Goal: Information Seeking & Learning: Learn about a topic

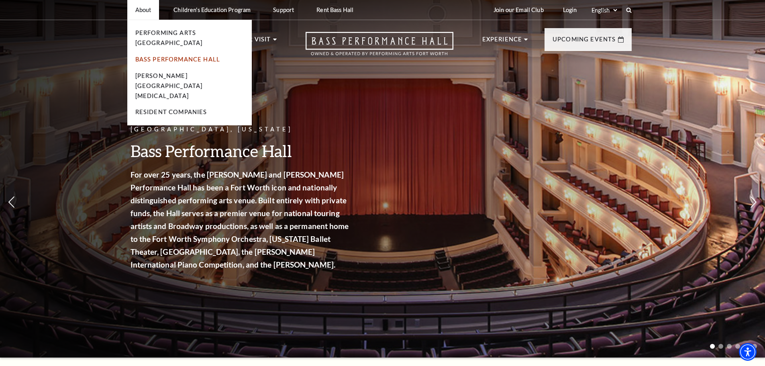
click at [167, 56] on link "Bass Performance Hall" at bounding box center [177, 59] width 85 height 7
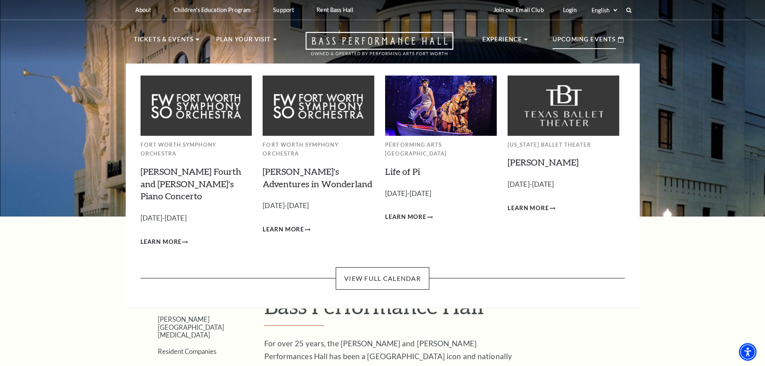
click at [572, 46] on p "Upcoming Events" at bounding box center [584, 42] width 63 height 14
click at [378, 267] on link "View Full Calendar" at bounding box center [383, 278] width 94 height 22
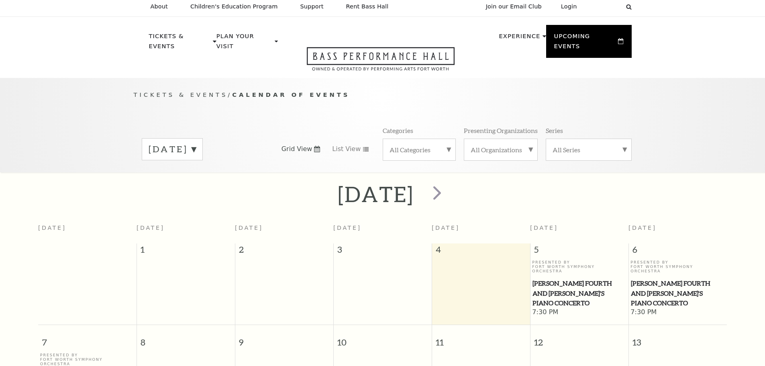
scroll to position [71, 0]
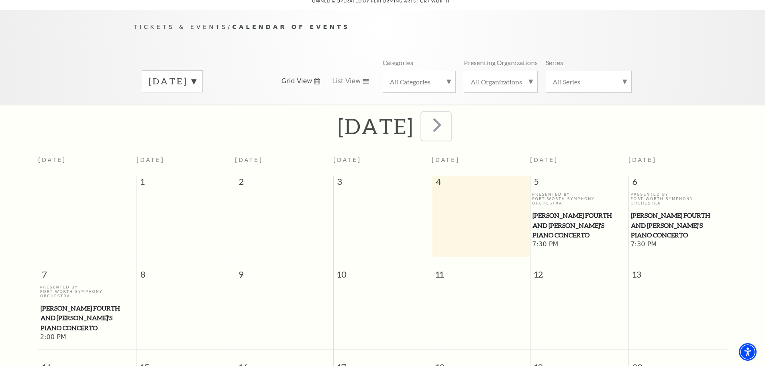
click at [449, 115] on span "next" at bounding box center [437, 124] width 23 height 23
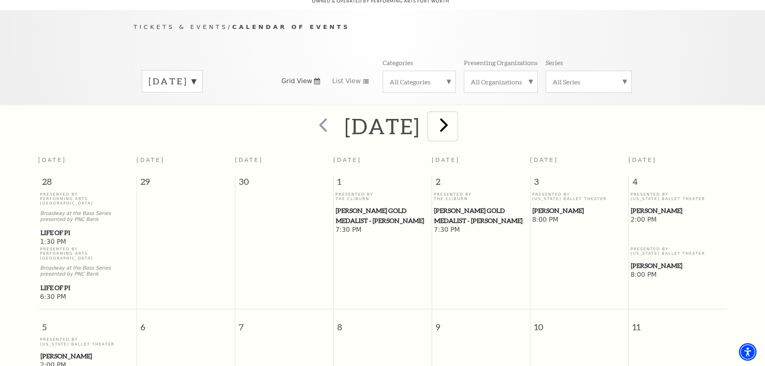
click at [456, 118] on span "next" at bounding box center [444, 124] width 23 height 23
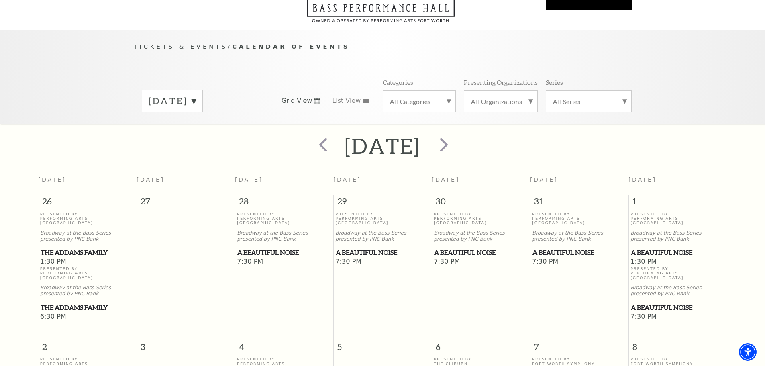
scroll to position [0, 0]
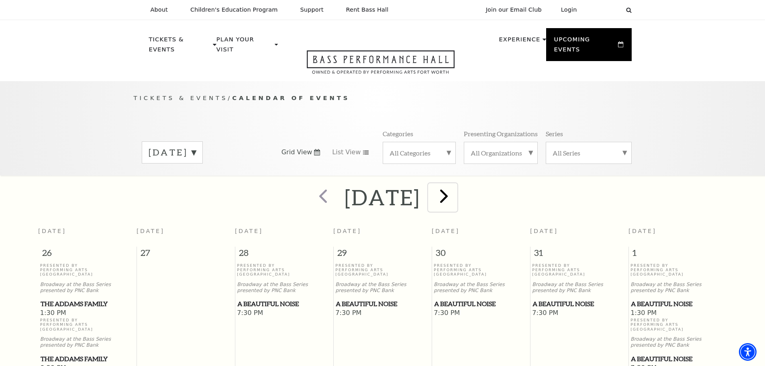
click at [456, 185] on span "next" at bounding box center [444, 195] width 23 height 23
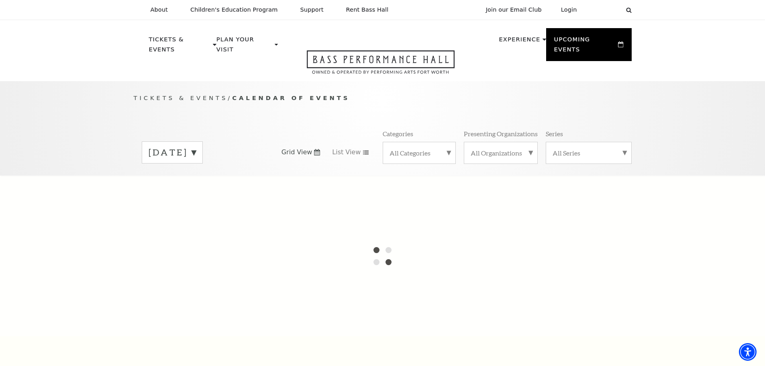
click at [580, 149] on div "All Series" at bounding box center [589, 153] width 86 height 22
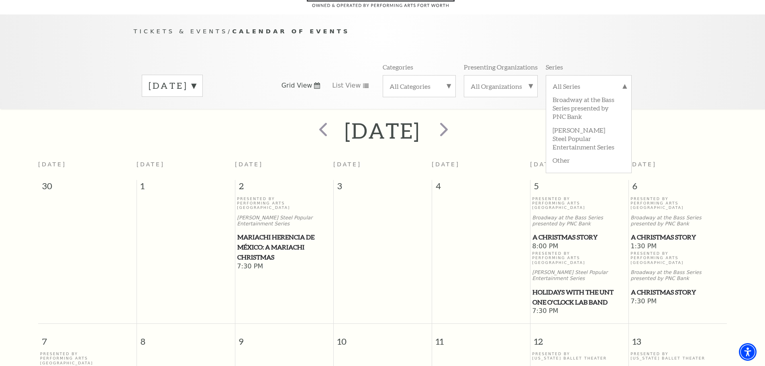
scroll to position [71, 0]
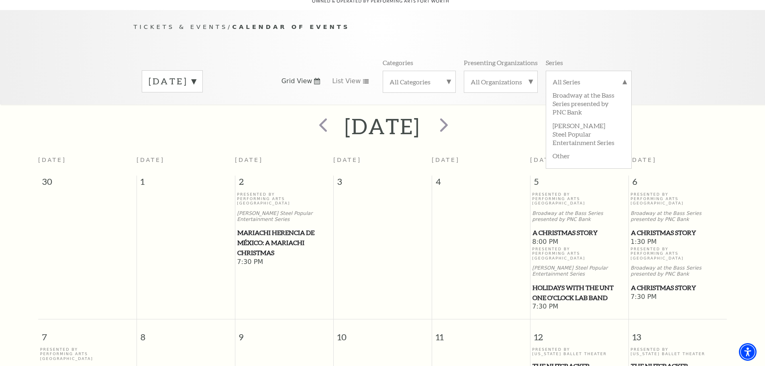
click at [504, 78] on label "All Organizations" at bounding box center [501, 82] width 60 height 8
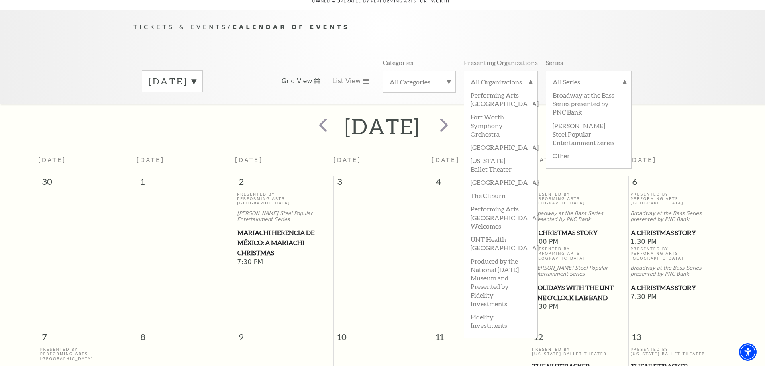
click at [411, 78] on label "All Categories" at bounding box center [419, 82] width 59 height 8
click at [407, 88] on label "Broadway" at bounding box center [419, 94] width 59 height 13
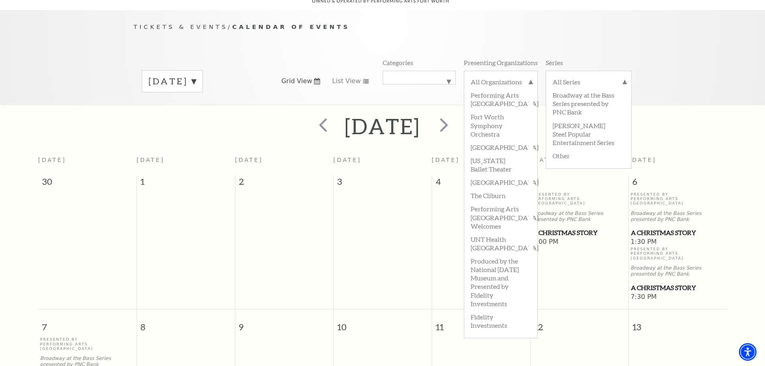
click at [653, 83] on div "Tickets & Events / Calendar of Events December 2025 Grid View List View Categor…" at bounding box center [382, 57] width 765 height 94
click at [417, 124] on h2 "[DATE]" at bounding box center [383, 126] width 76 height 26
click at [680, 49] on div "Tickets & Events / Calendar of Events December 2025 Grid View List View Categor…" at bounding box center [382, 57] width 765 height 94
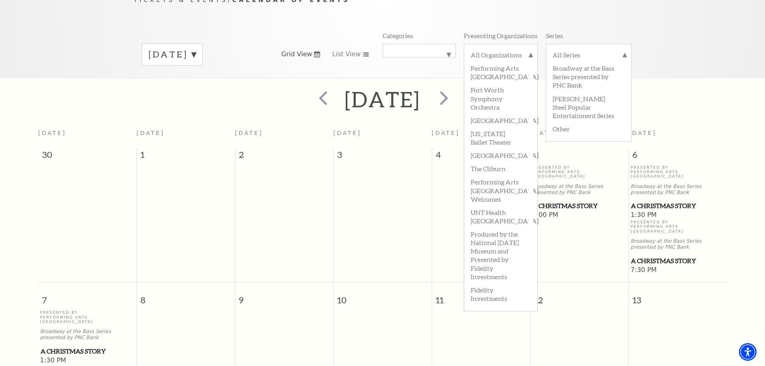
scroll to position [111, 0]
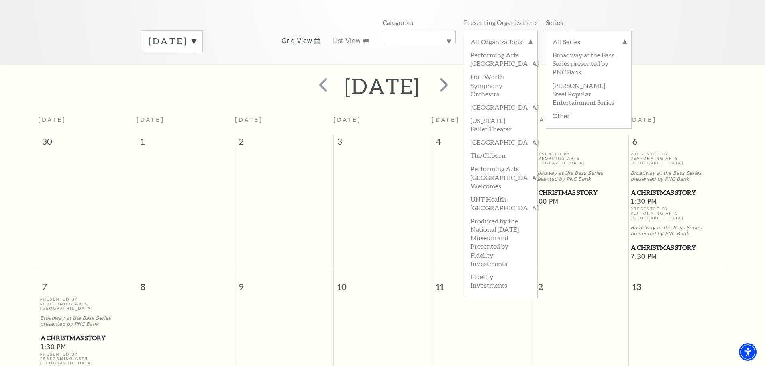
click at [678, 30] on div "Tickets & Events / Calendar of Events December 2025 Grid View List View Categor…" at bounding box center [382, 17] width 765 height 94
click at [623, 37] on label "All Series" at bounding box center [589, 42] width 72 height 10
click at [527, 37] on label "All Organizations" at bounding box center [501, 42] width 60 height 10
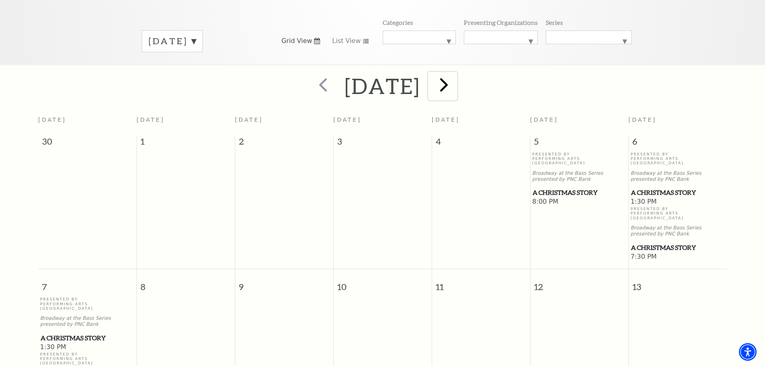
click at [456, 76] on span "next" at bounding box center [444, 84] width 23 height 23
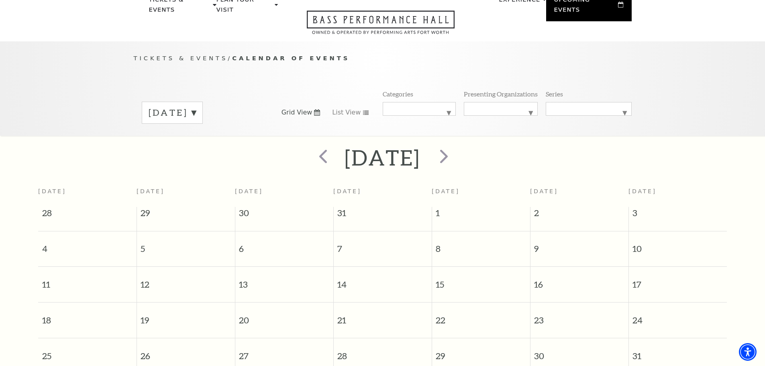
scroll to position [31, 0]
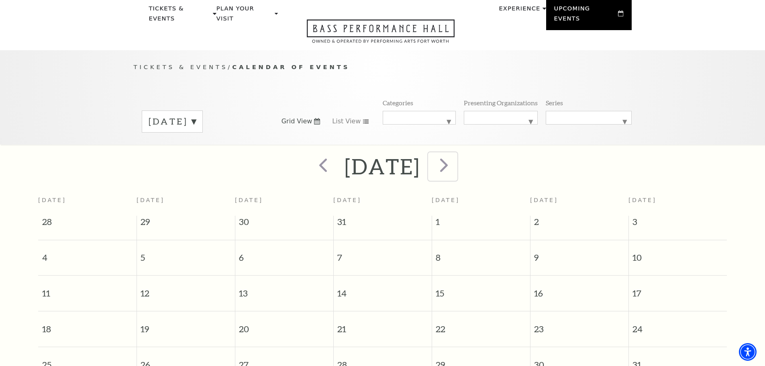
click at [456, 159] on span "next" at bounding box center [444, 164] width 23 height 23
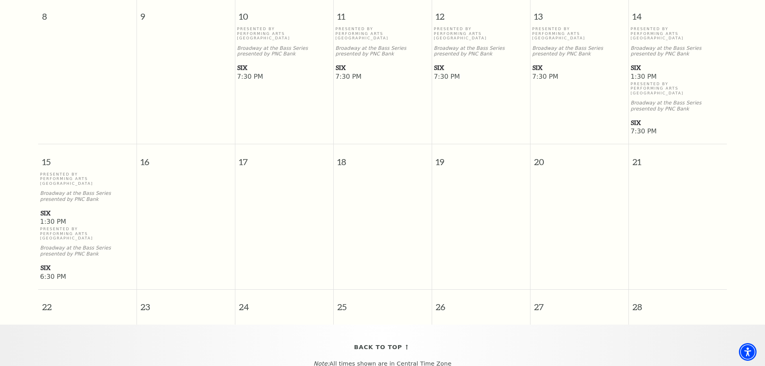
scroll to position [0, 0]
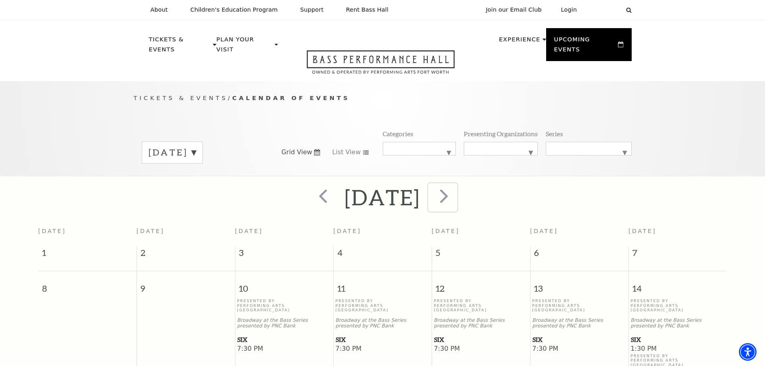
click at [456, 184] on span "next" at bounding box center [444, 195] width 23 height 23
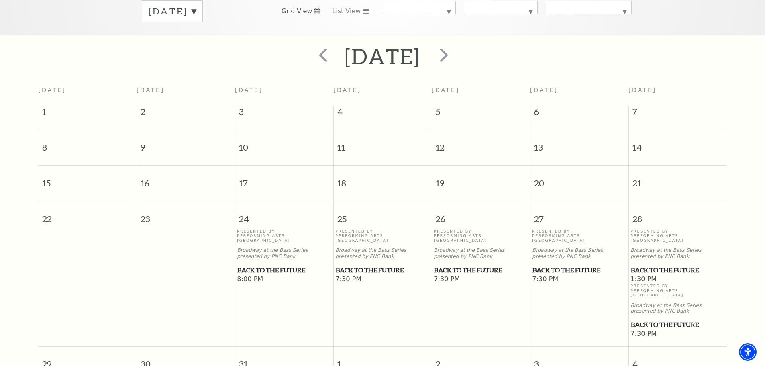
scroll to position [151, 0]
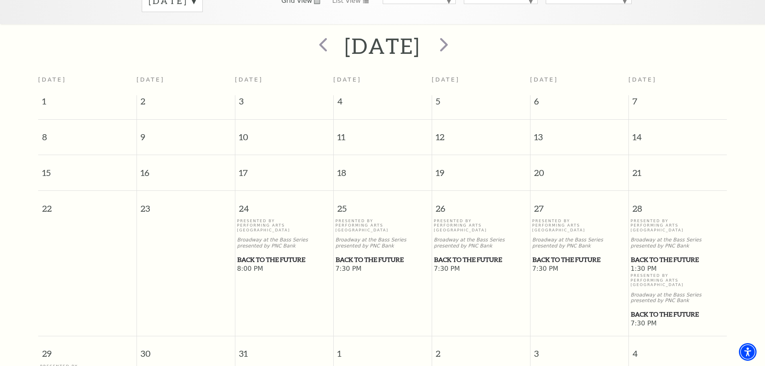
click at [290, 255] on span "Back to the Future" at bounding box center [284, 260] width 94 height 10
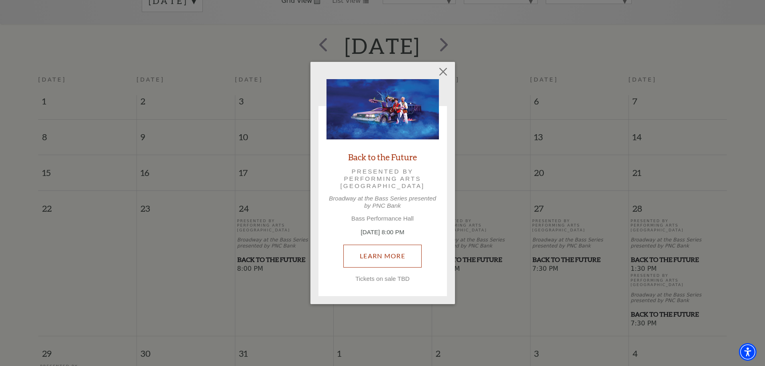
click at [381, 259] on link "Learn More" at bounding box center [382, 256] width 78 height 22
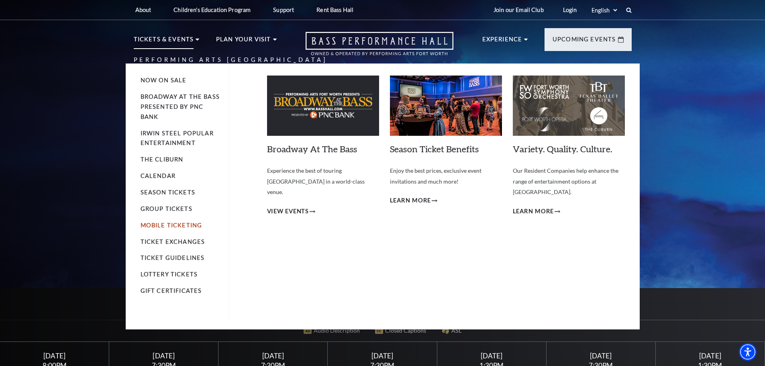
click at [165, 225] on link "Mobile Ticketing" at bounding box center [172, 225] width 62 height 7
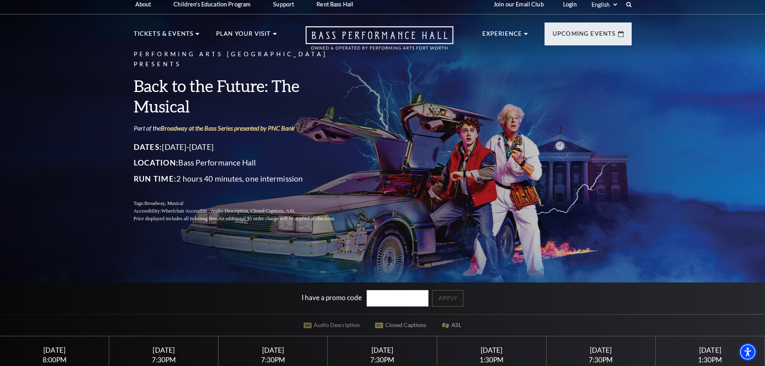
scroll to position [161, 0]
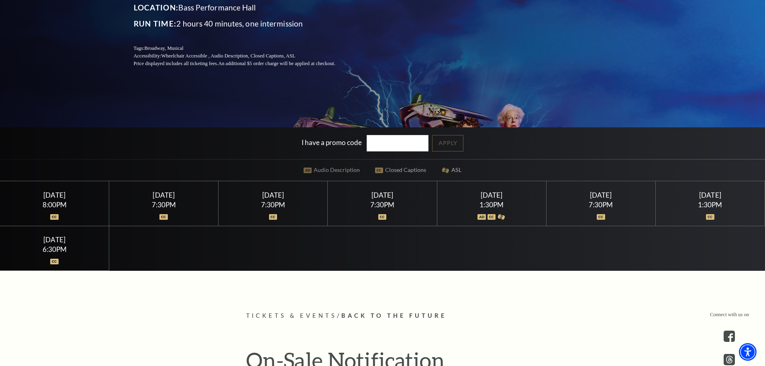
click at [272, 218] on img at bounding box center [273, 217] width 8 height 6
click at [272, 192] on div "Thursday March 26" at bounding box center [273, 195] width 90 height 8
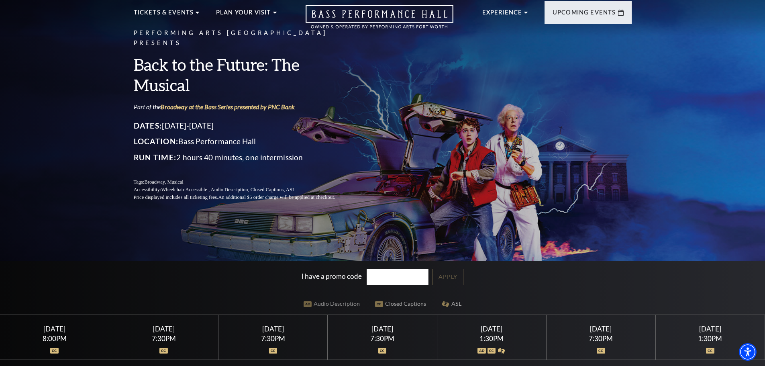
scroll to position [0, 0]
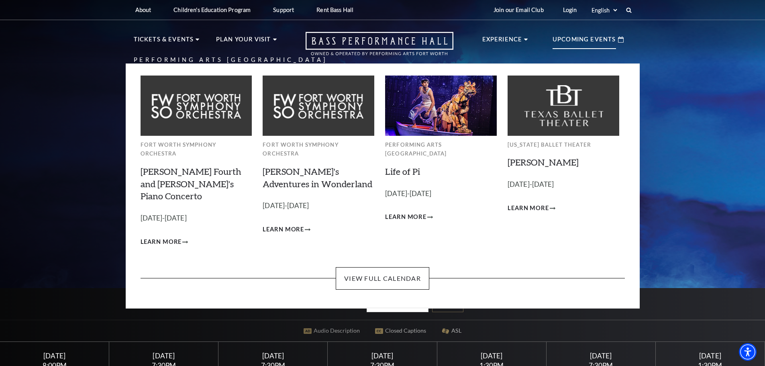
click at [438, 110] on img at bounding box center [441, 106] width 112 height 60
click at [394, 267] on link "View Full Calendar" at bounding box center [383, 278] width 94 height 22
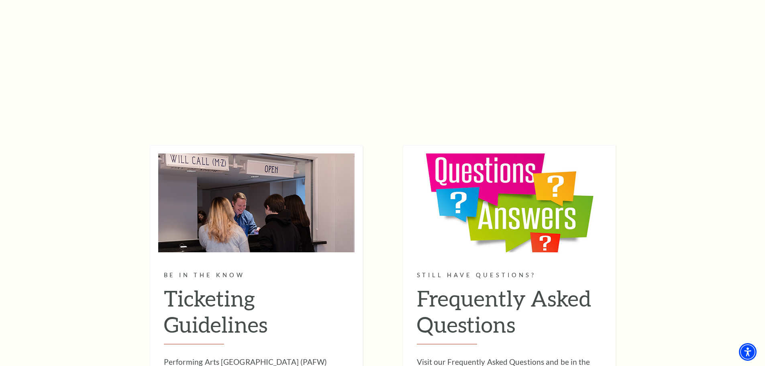
scroll to position [763, 0]
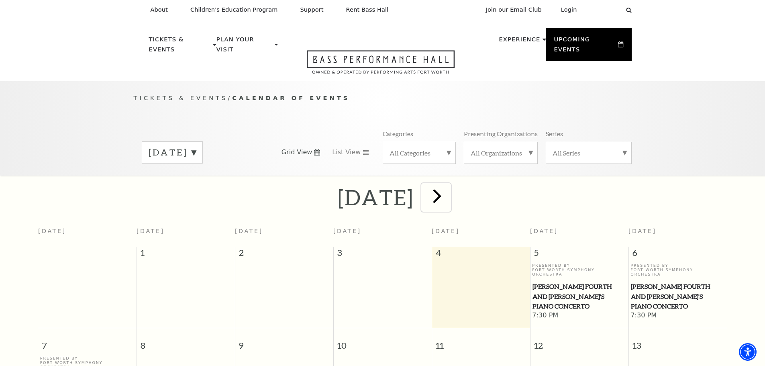
click at [449, 191] on span "next" at bounding box center [437, 195] width 23 height 23
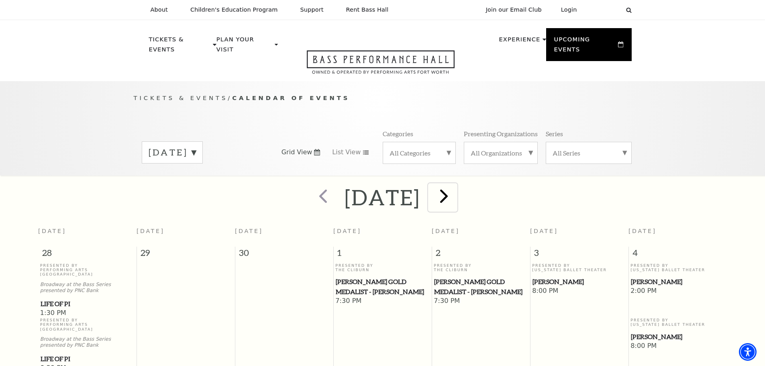
click at [456, 188] on span "next" at bounding box center [444, 195] width 23 height 23
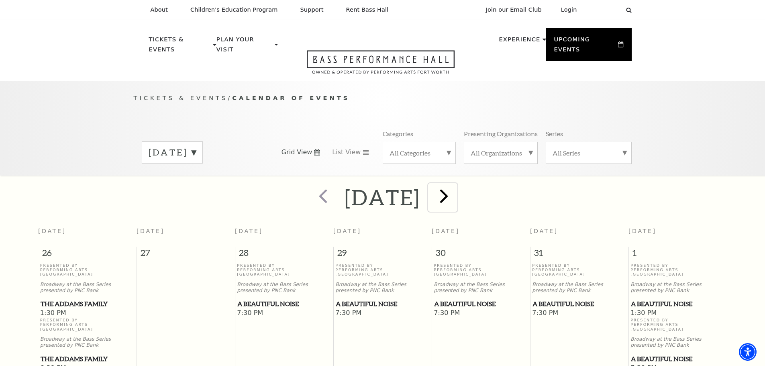
click at [456, 185] on span "next" at bounding box center [444, 195] width 23 height 23
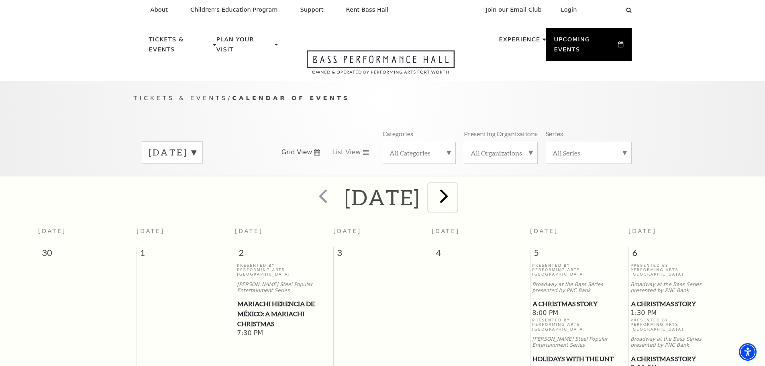
click at [456, 188] on span "next" at bounding box center [444, 195] width 23 height 23
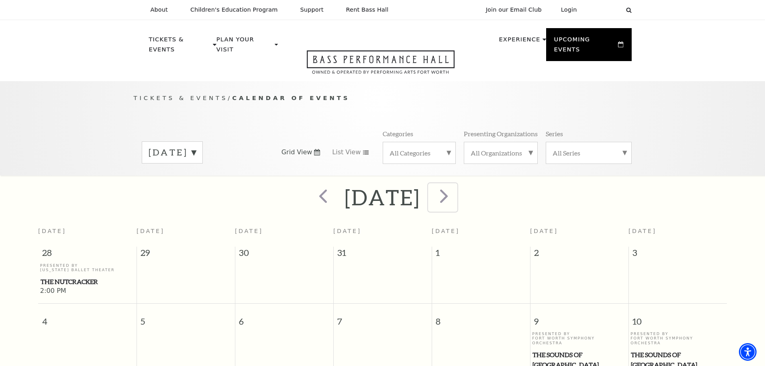
click at [456, 184] on span "next" at bounding box center [444, 195] width 23 height 23
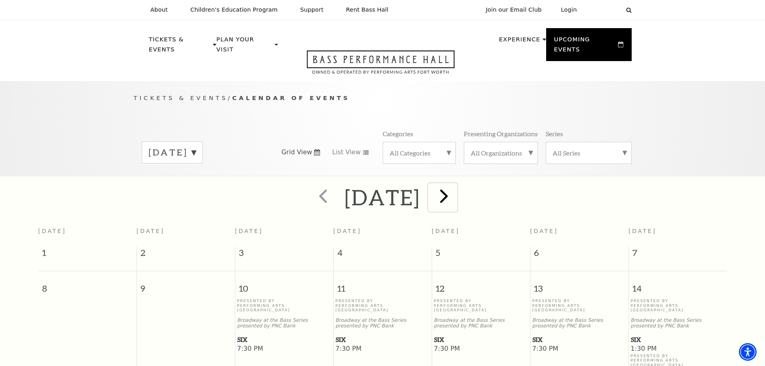
click at [456, 192] on span "next" at bounding box center [444, 195] width 23 height 23
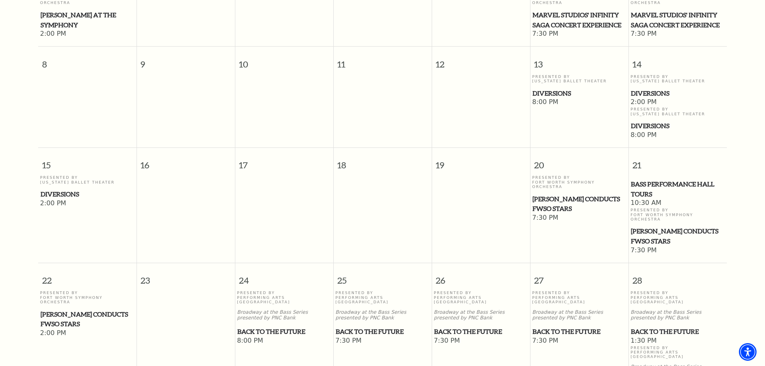
scroll to position [272, 0]
click at [286, 326] on span "Back to the Future" at bounding box center [284, 331] width 94 height 10
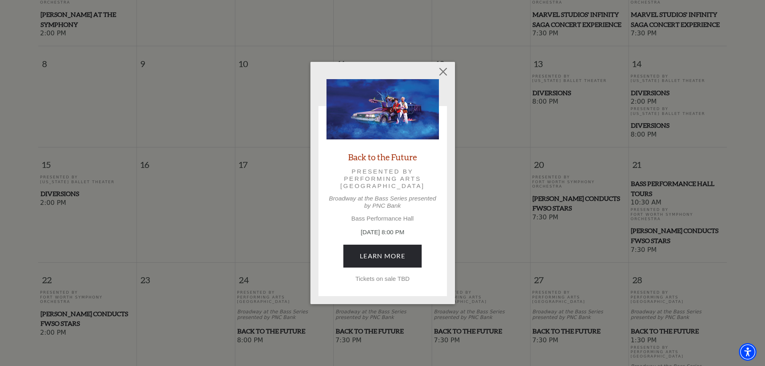
click at [221, 127] on div "Empty heading Back to the Future Presented by Performing Arts [GEOGRAPHIC_DATA]…" at bounding box center [382, 183] width 765 height 366
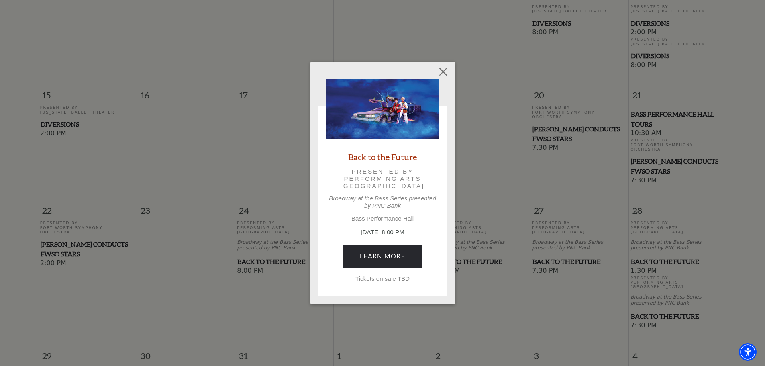
scroll to position [392, 0]
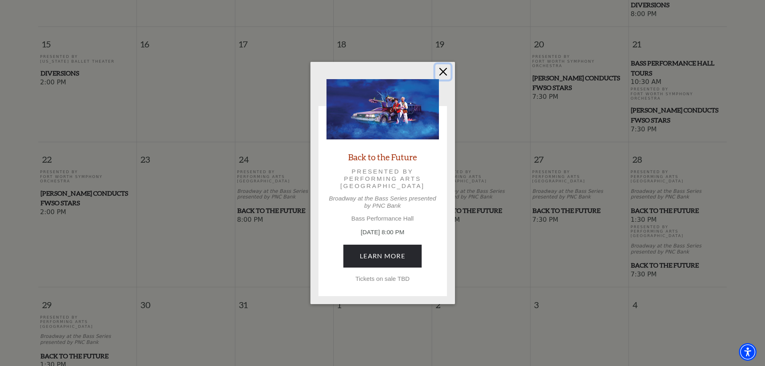
click at [449, 73] on button "Close" at bounding box center [442, 71] width 15 height 15
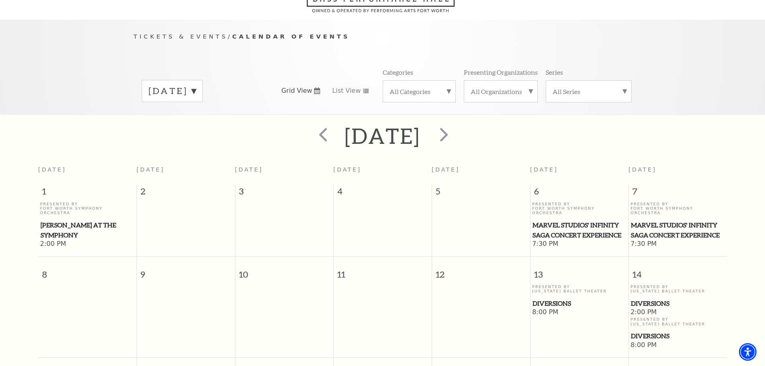
scroll to position [0, 0]
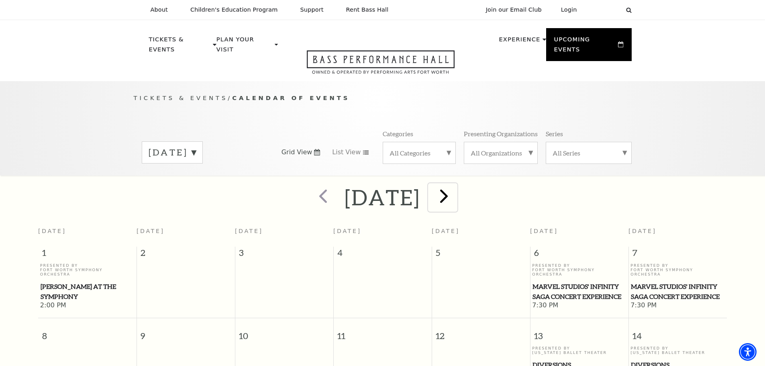
click at [456, 185] on span "next" at bounding box center [444, 195] width 23 height 23
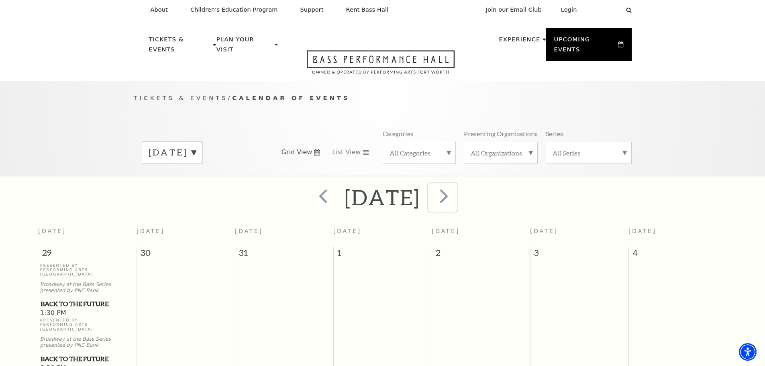
click at [456, 188] on span "next" at bounding box center [444, 195] width 23 height 23
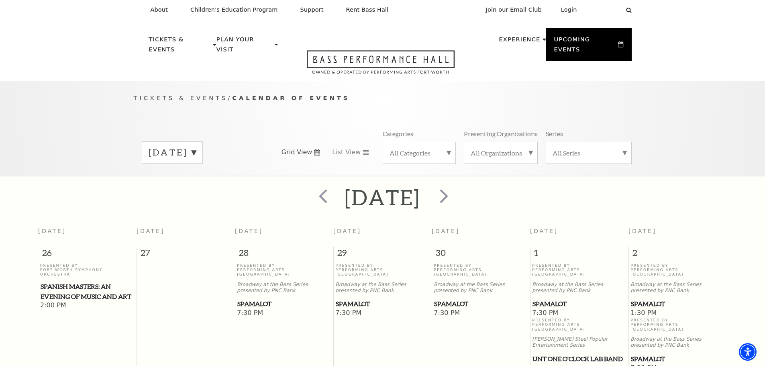
scroll to position [71, 0]
